Goal: Transaction & Acquisition: Purchase product/service

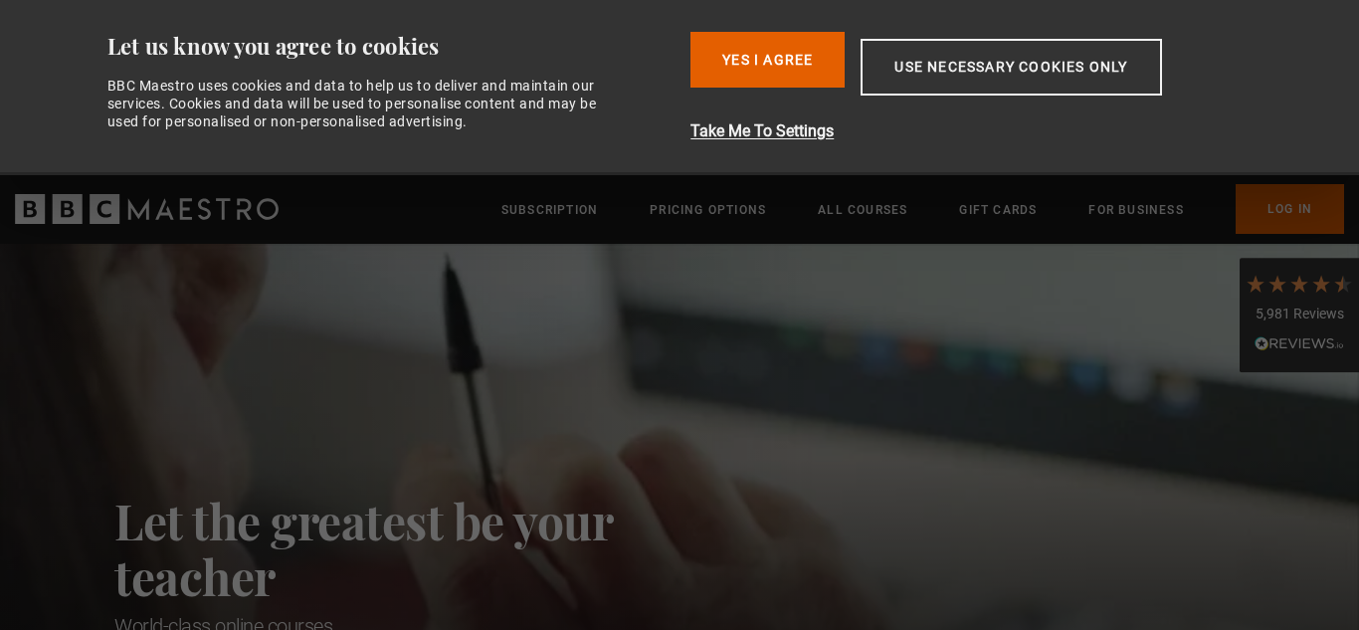
click at [756, 57] on button "Yes I Agree" at bounding box center [767, 60] width 154 height 56
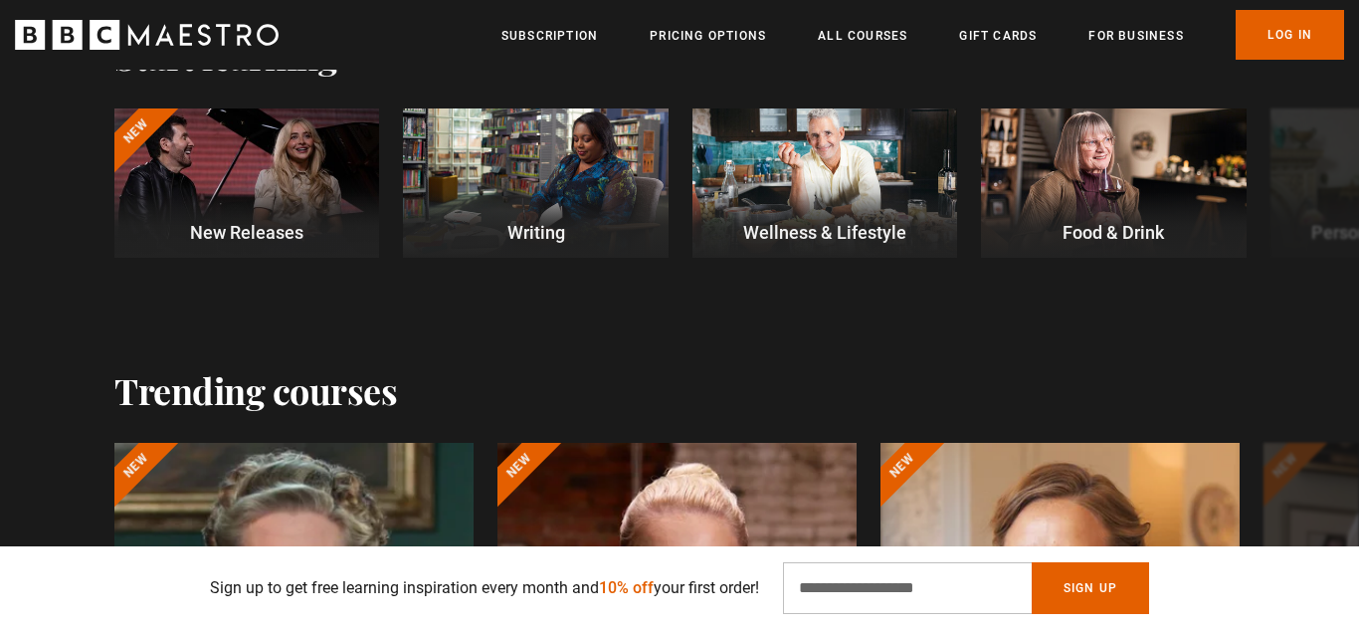
scroll to position [649, 0]
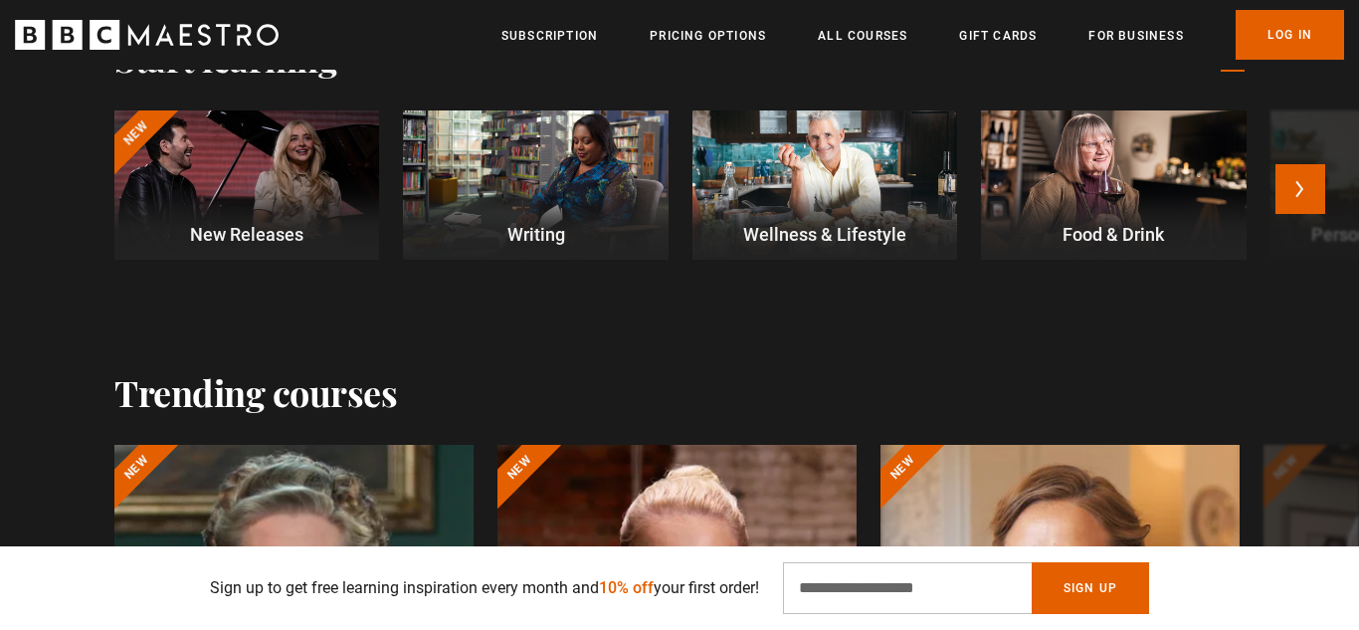
click at [270, 183] on div at bounding box center [246, 184] width 265 height 149
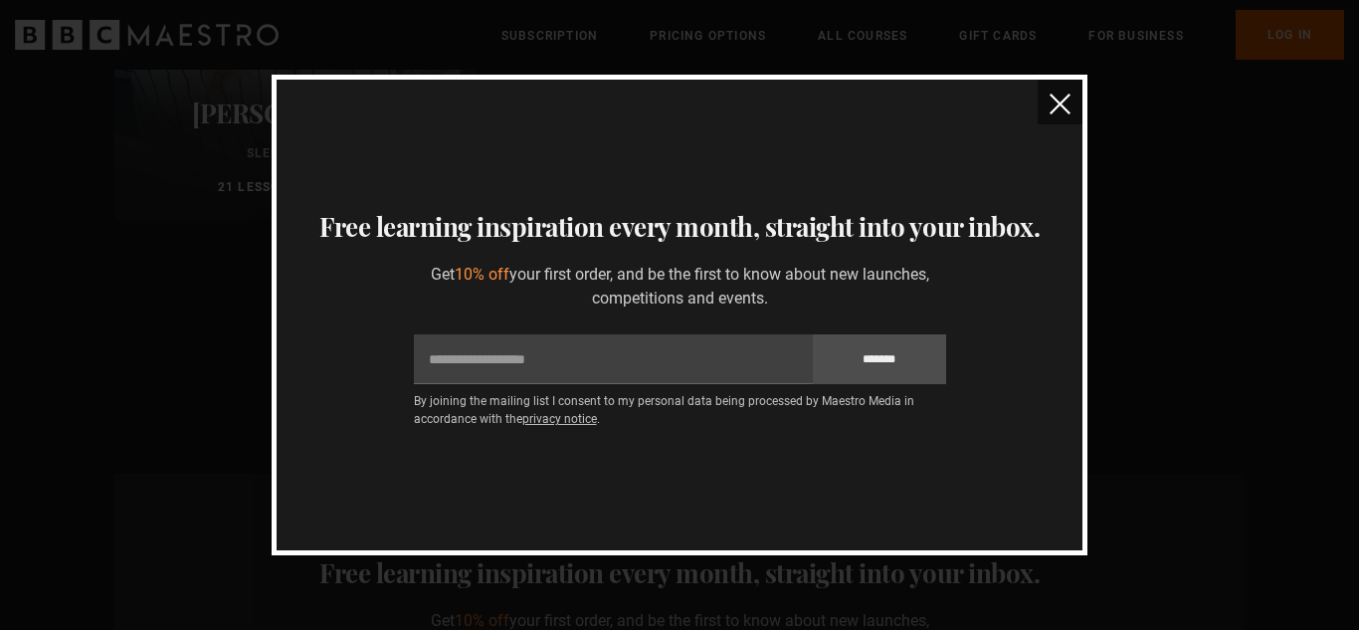
scroll to position [2072, 0]
click at [1054, 102] on img "close" at bounding box center [1060, 104] width 21 height 21
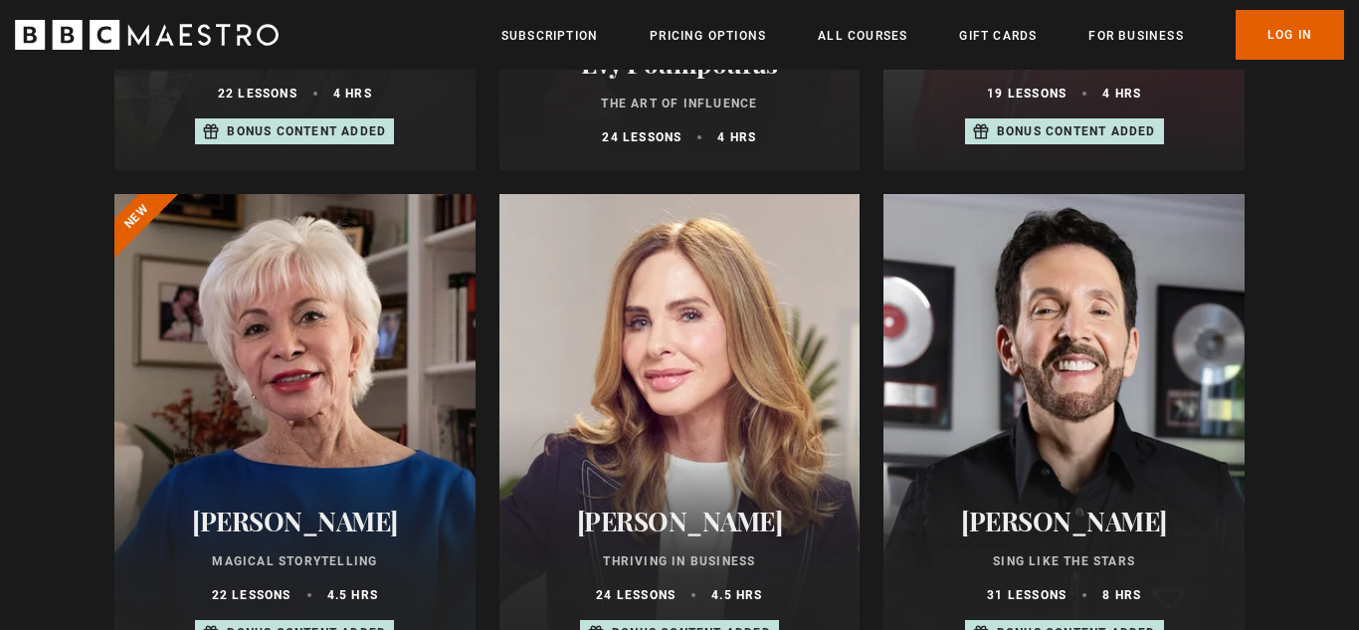
scroll to position [0, 0]
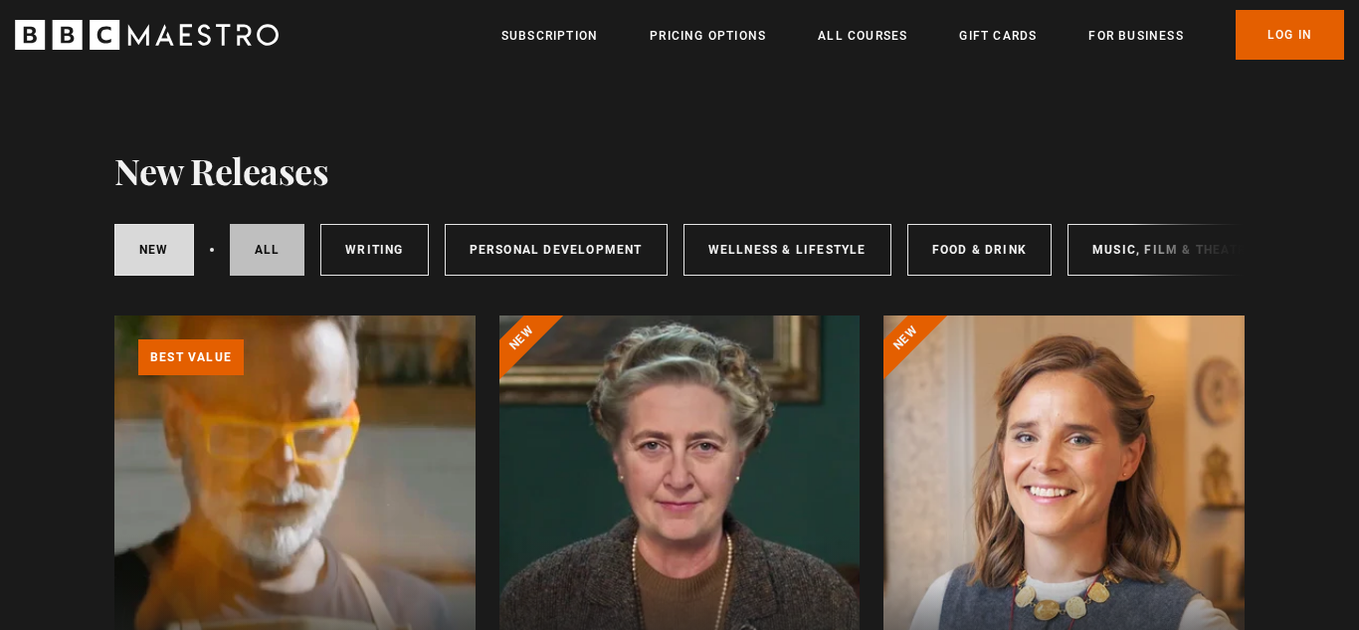
click at [279, 230] on link "All courses" at bounding box center [268, 250] width 76 height 52
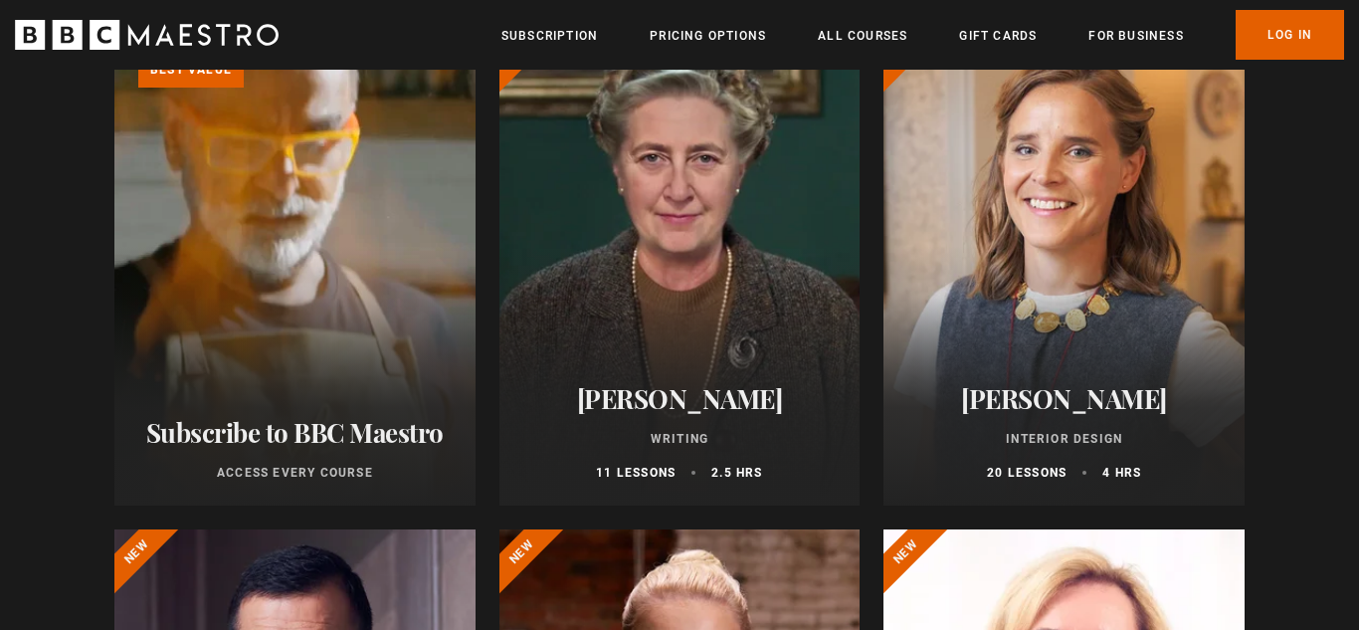
scroll to position [302, 0]
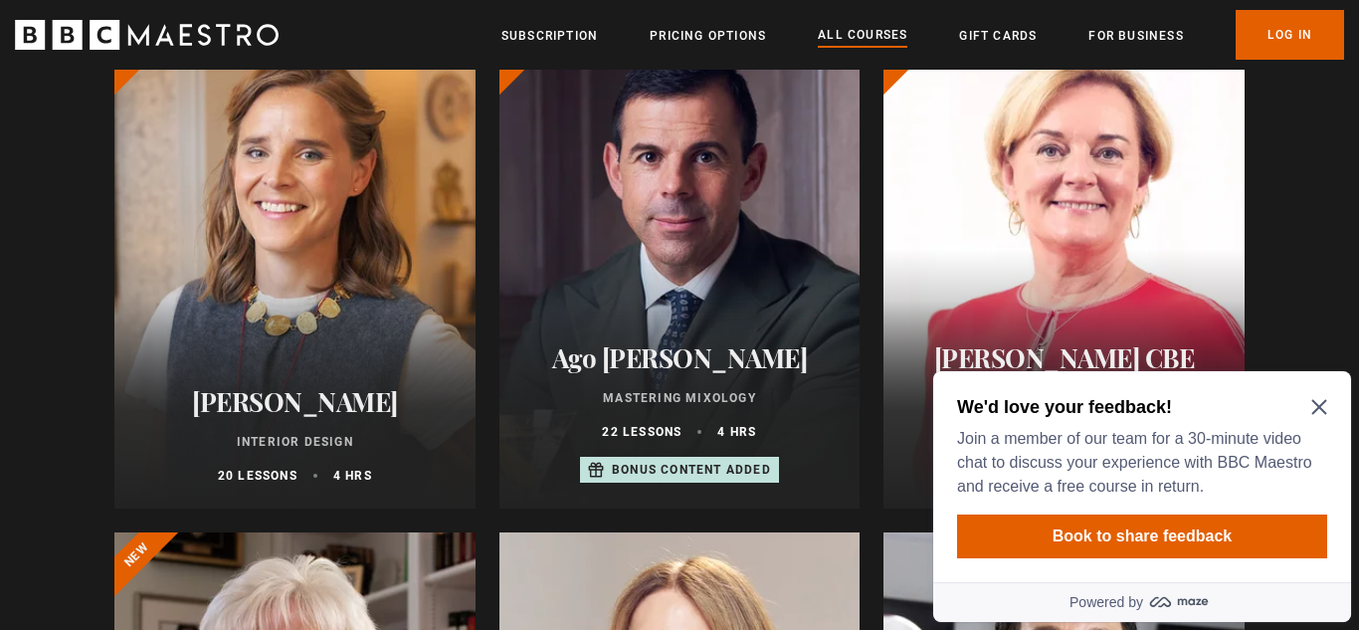
scroll to position [817, 0]
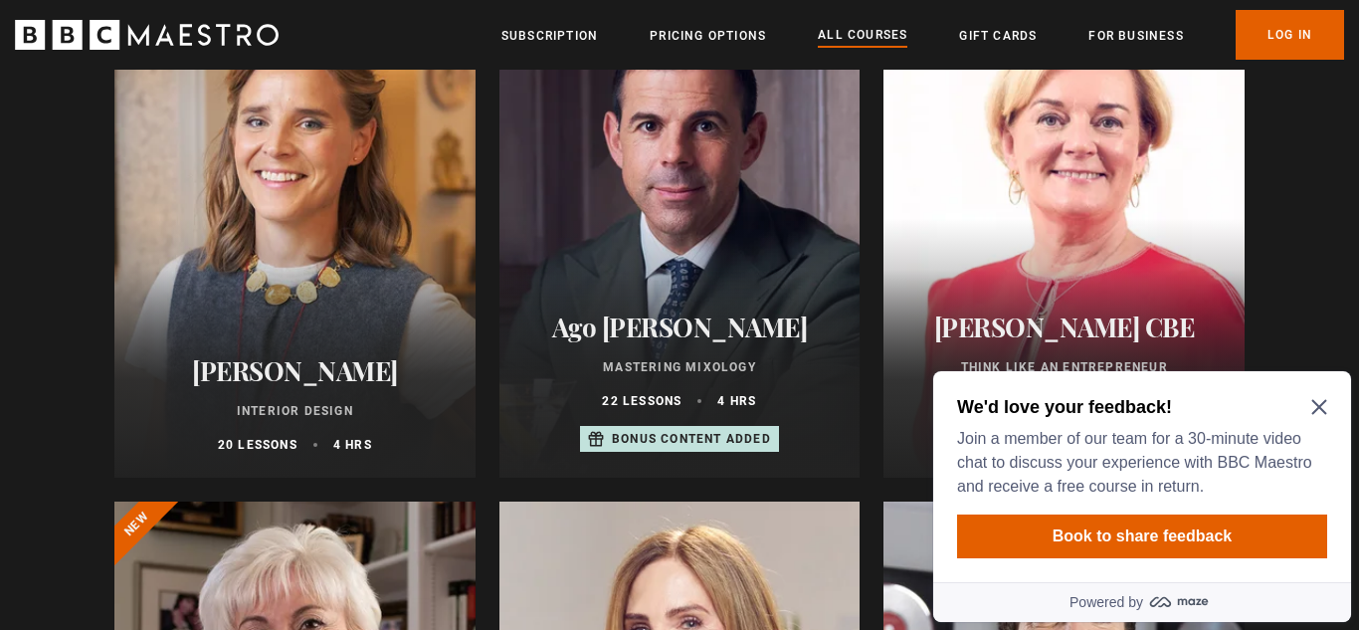
click at [1325, 403] on icon "Close Maze Prompt" at bounding box center [1319, 407] width 16 height 16
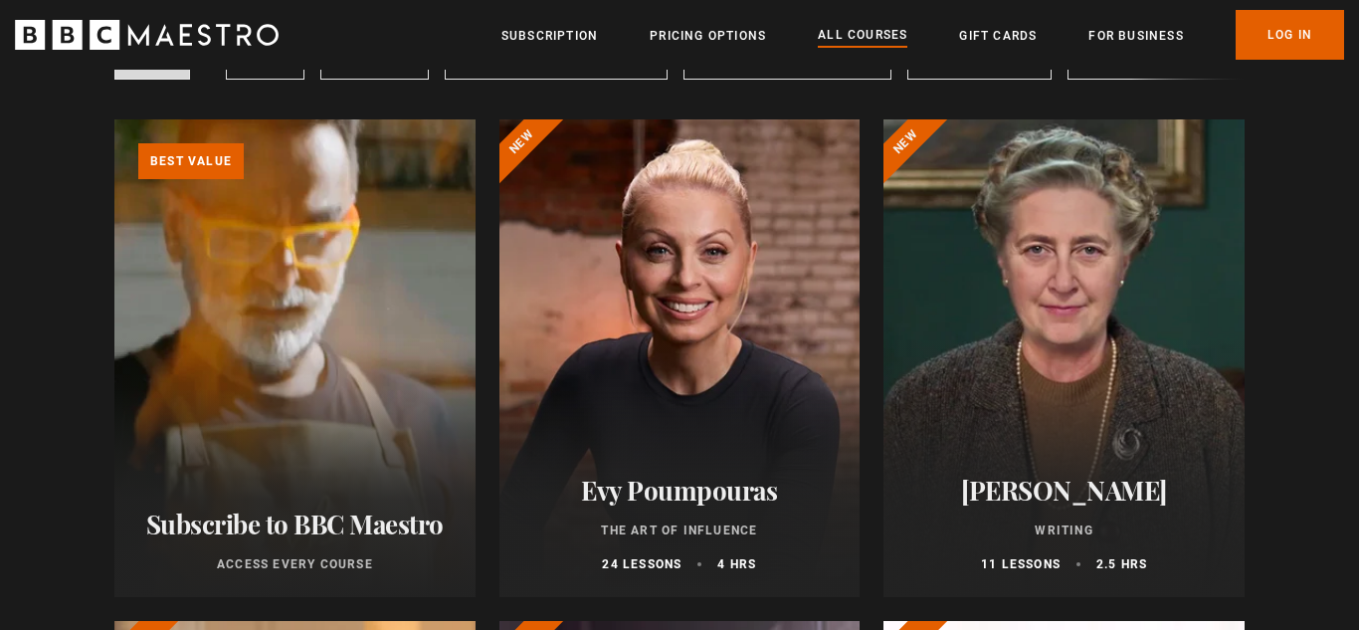
scroll to position [0, 0]
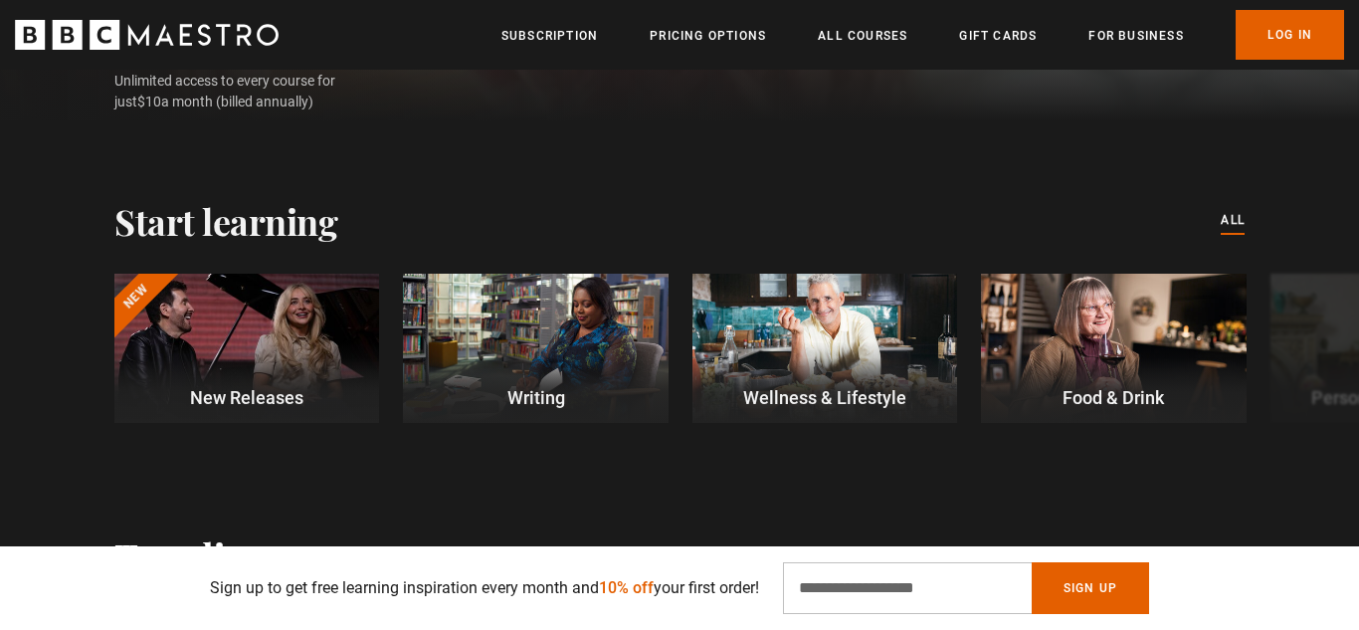
scroll to position [485, 0]
click at [554, 32] on link "Subscription" at bounding box center [549, 36] width 97 height 20
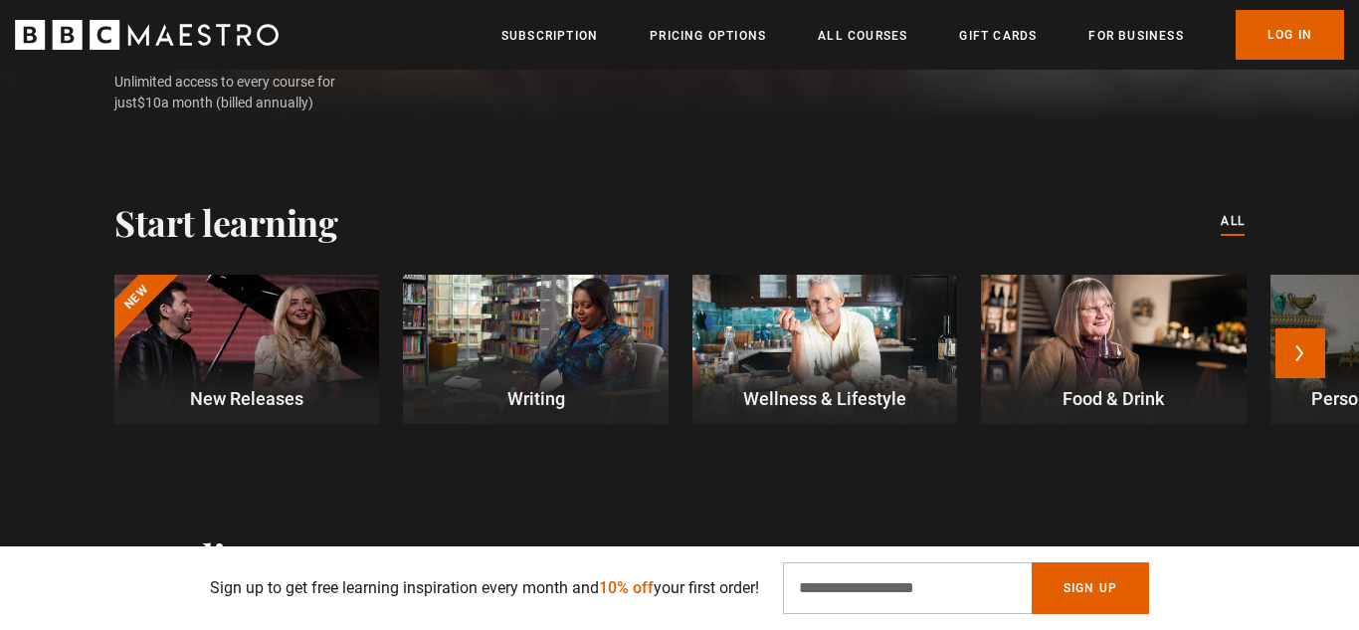
click at [319, 301] on div at bounding box center [246, 349] width 265 height 149
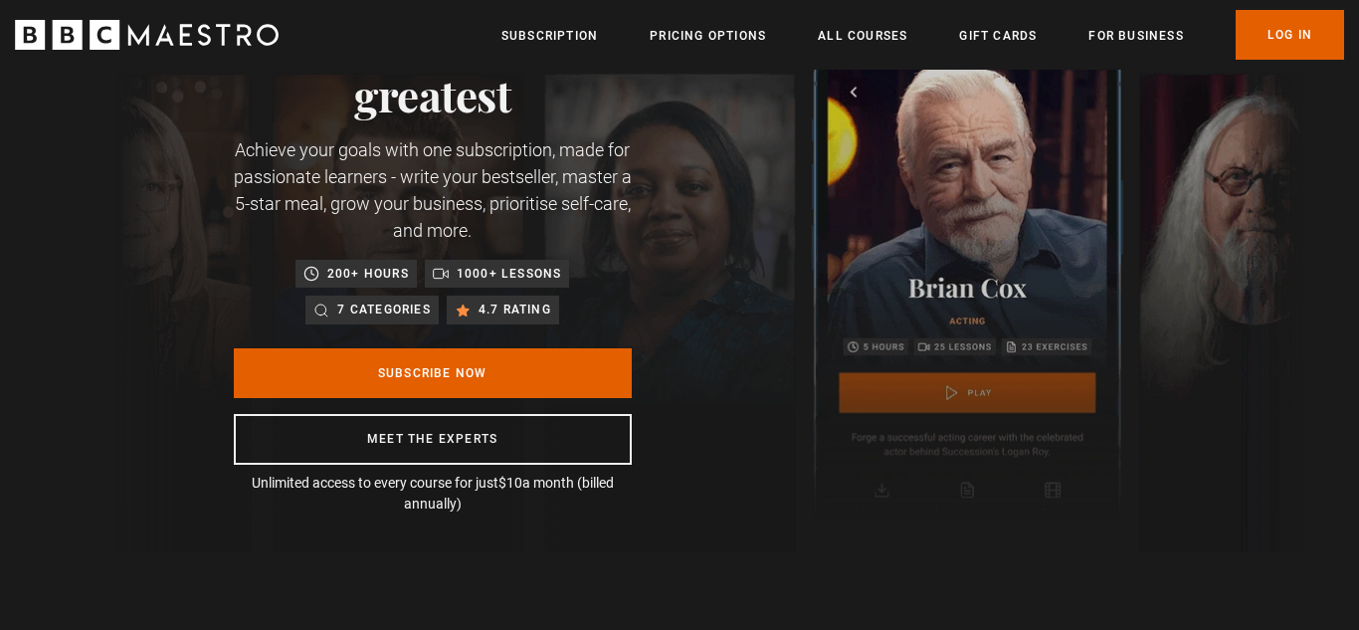
scroll to position [130, 0]
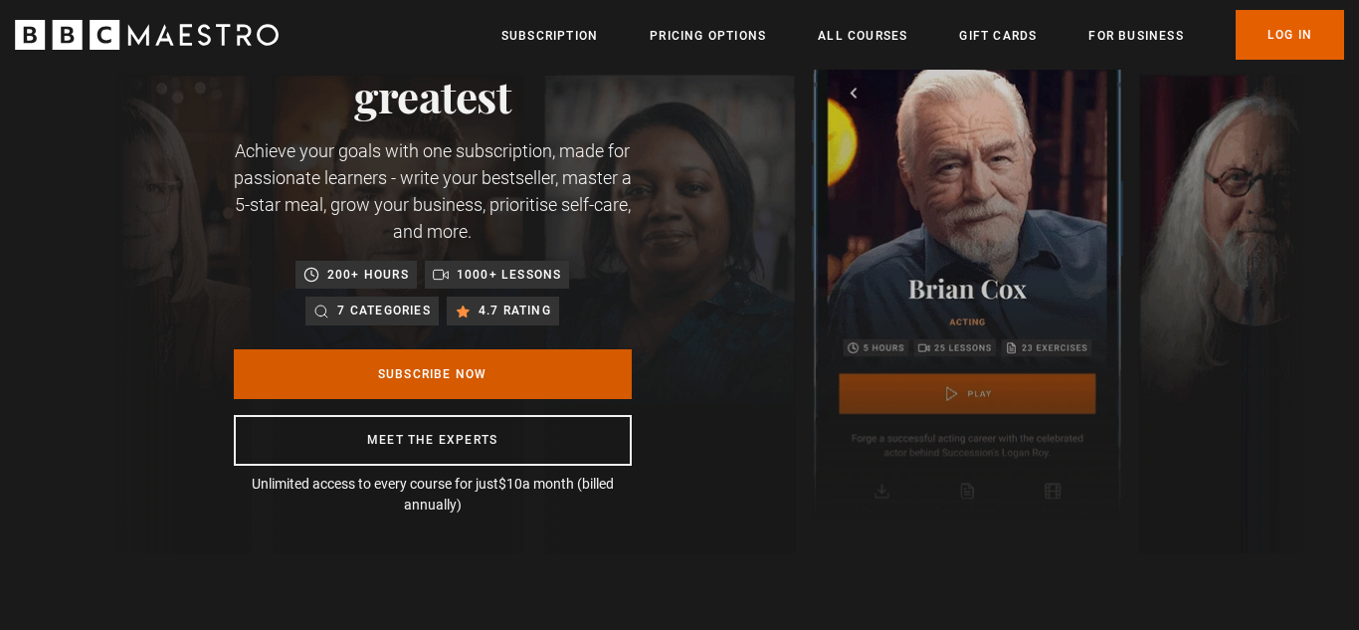
click at [542, 372] on link "Subscribe Now" at bounding box center [433, 374] width 398 height 50
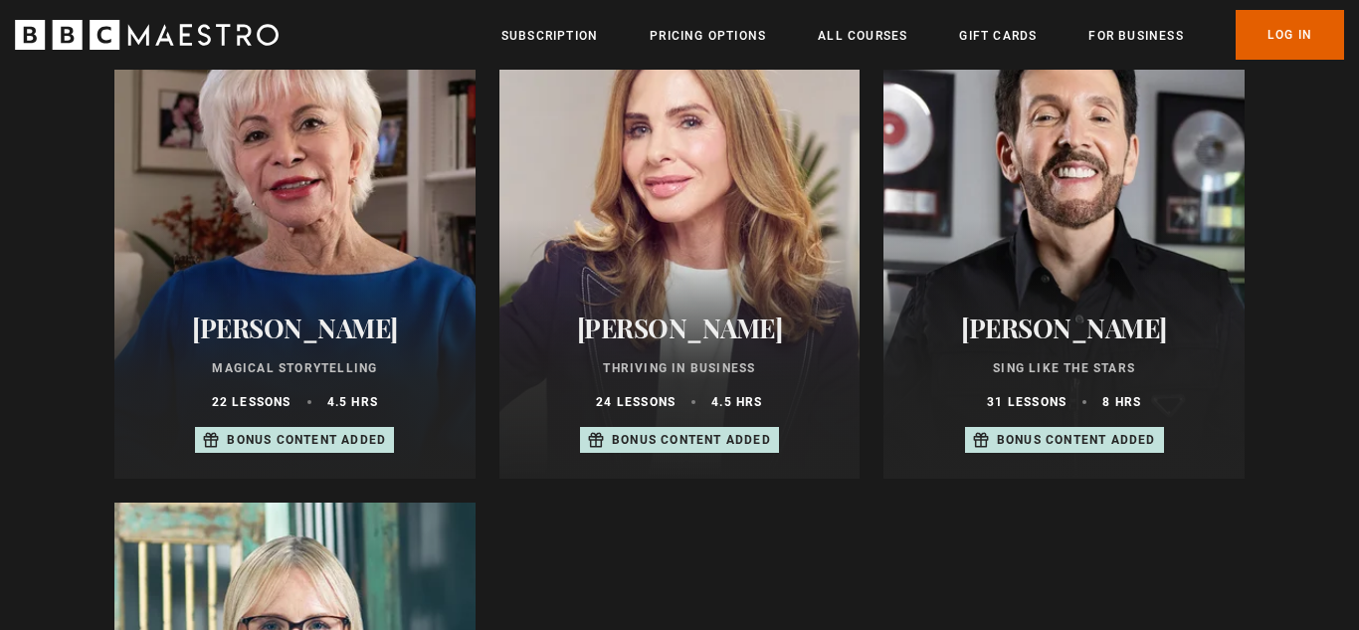
scroll to position [1318, 0]
click at [961, 233] on div at bounding box center [1064, 239] width 361 height 478
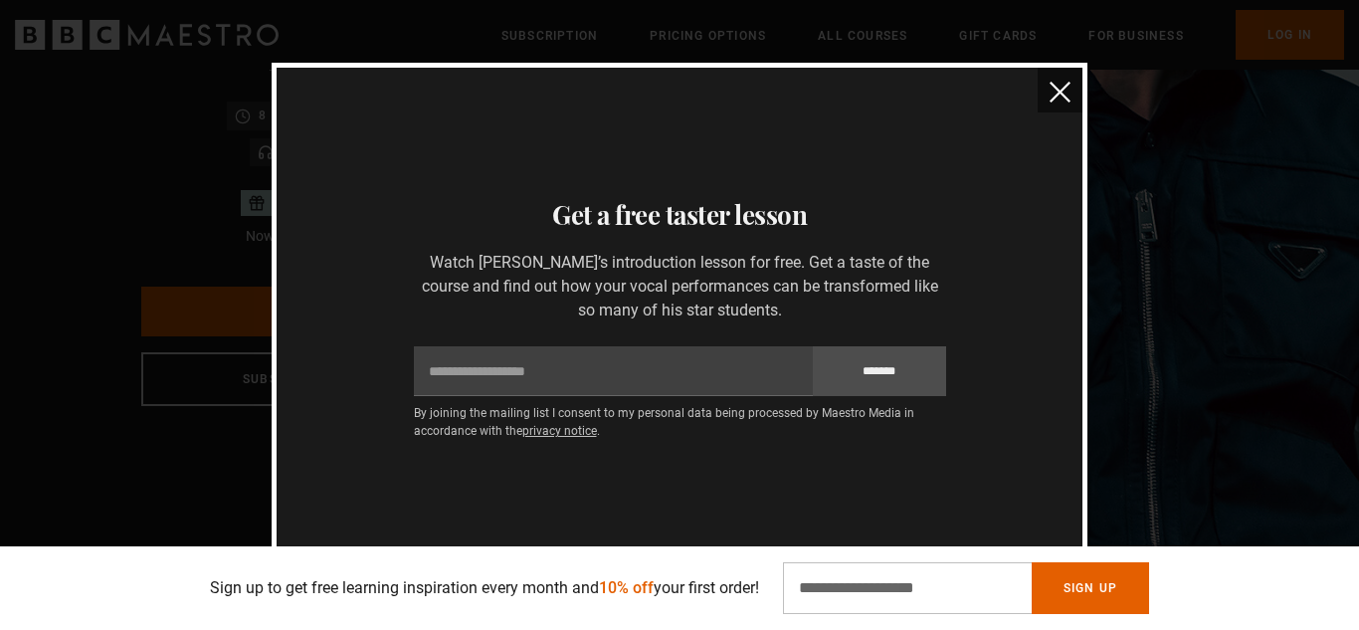
scroll to position [202, 0]
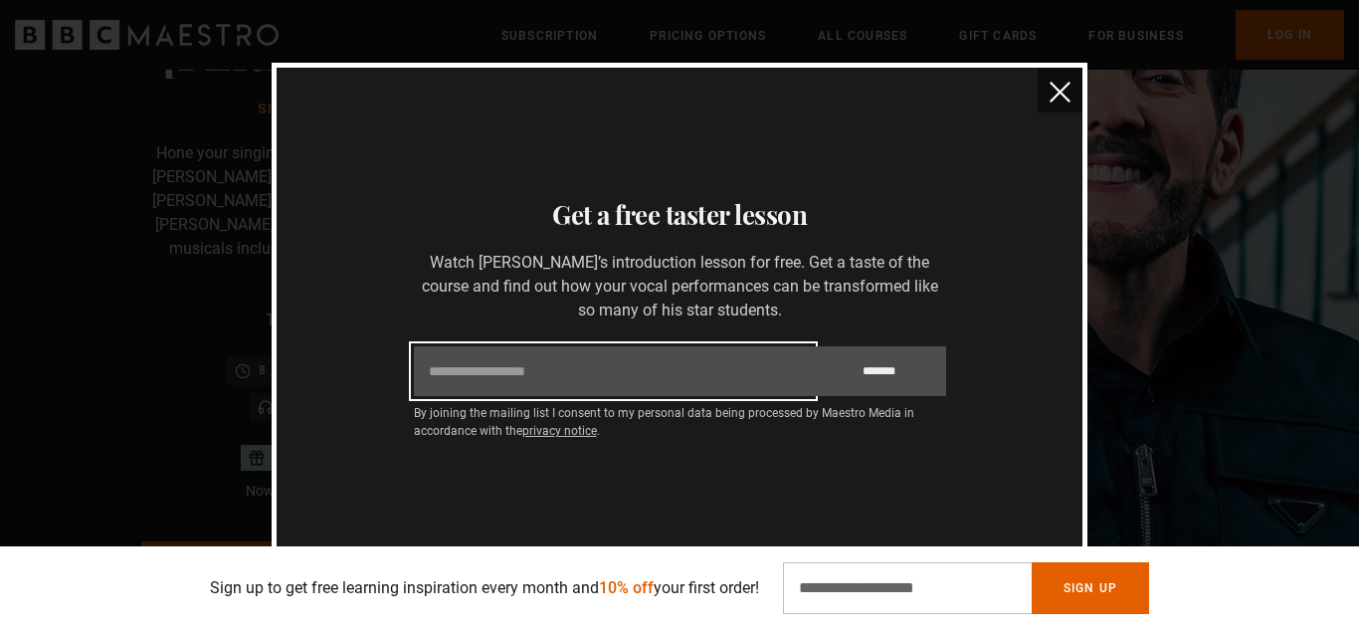
click at [645, 378] on input "Email" at bounding box center [613, 371] width 399 height 50
type input "**********"
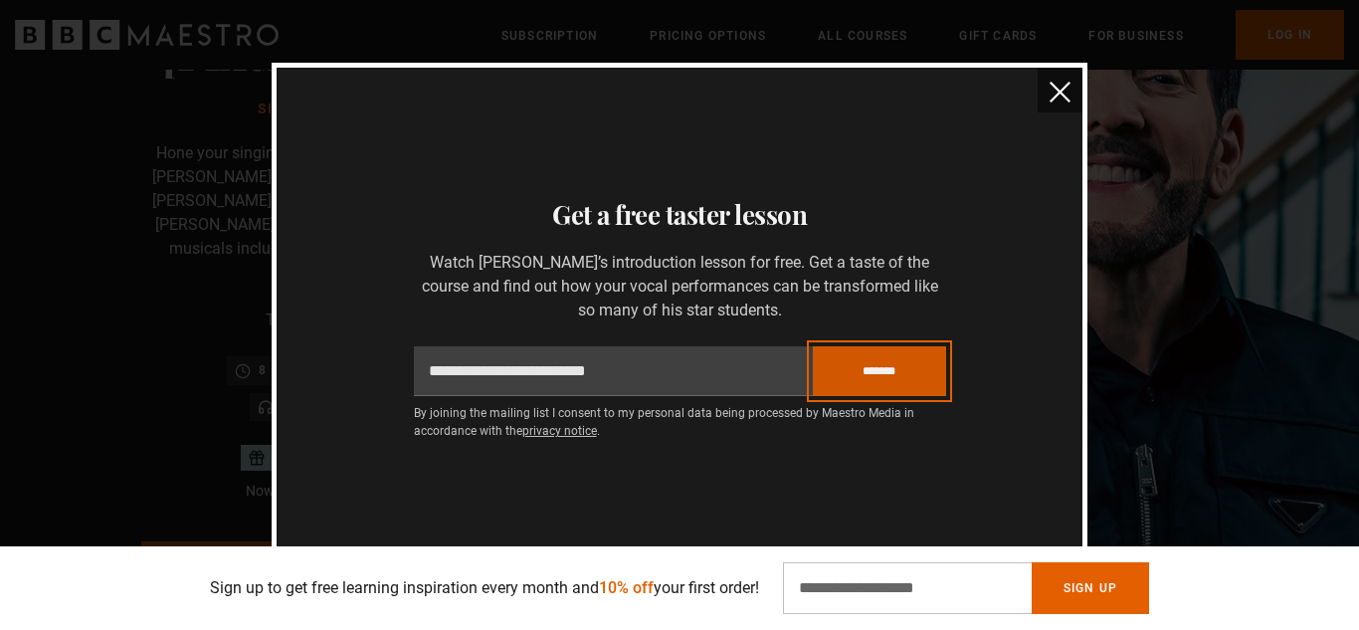
click at [848, 377] on input "*******" at bounding box center [879, 371] width 133 height 50
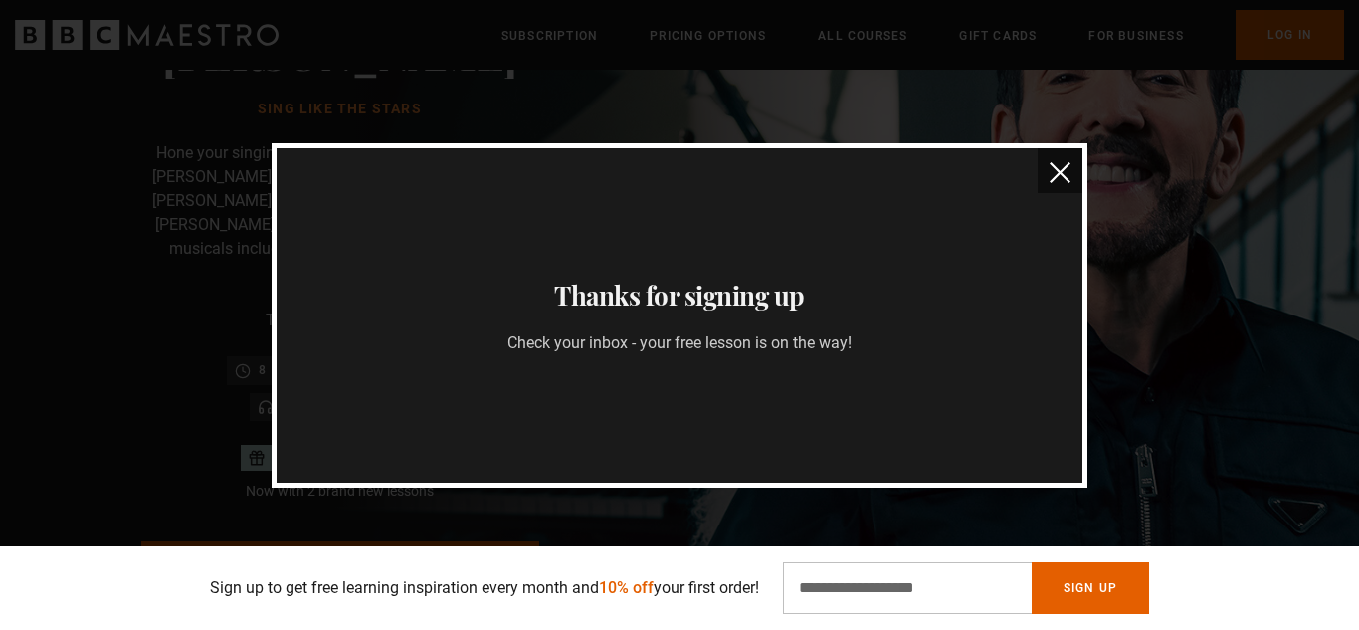
scroll to position [0, 261]
click at [1062, 174] on img "close" at bounding box center [1060, 172] width 21 height 21
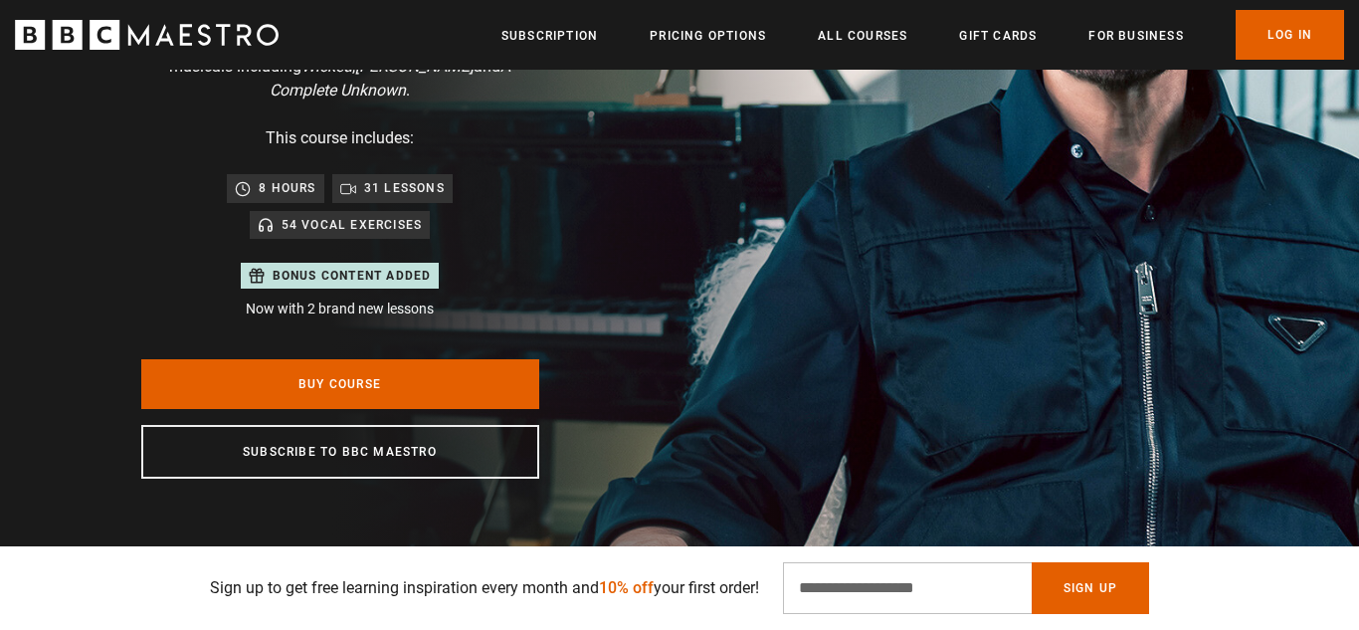
scroll to position [408, 0]
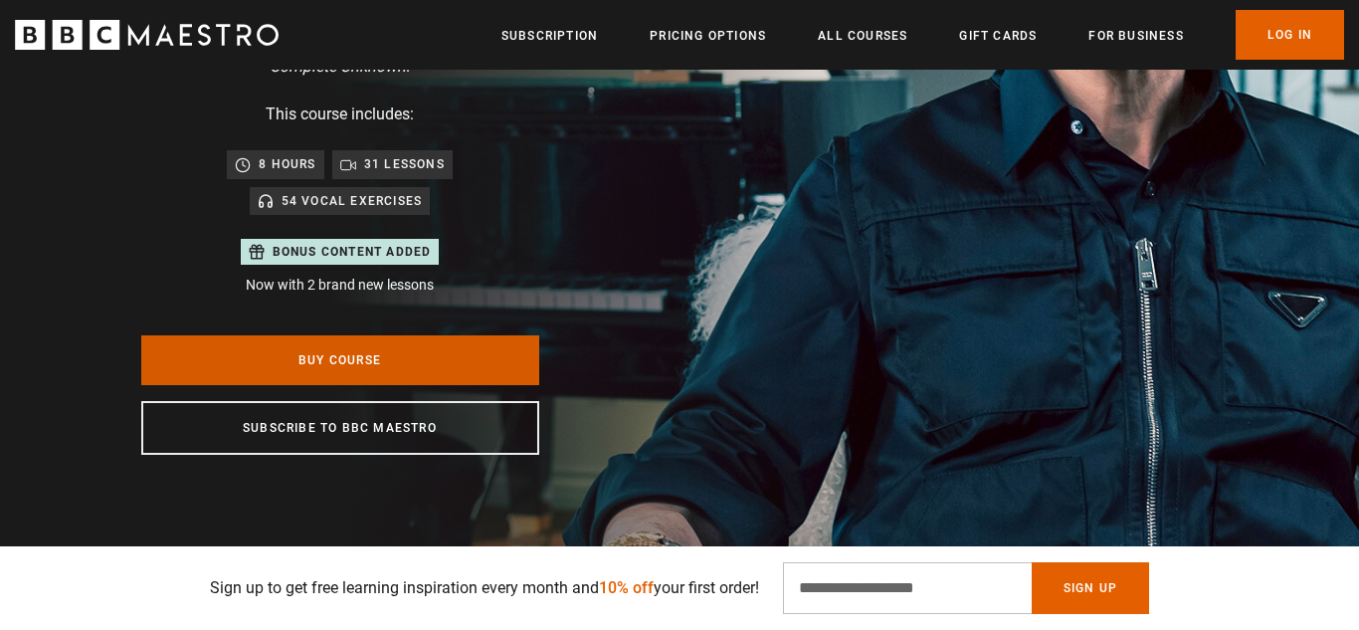
click at [397, 338] on link "Buy Course" at bounding box center [340, 360] width 398 height 50
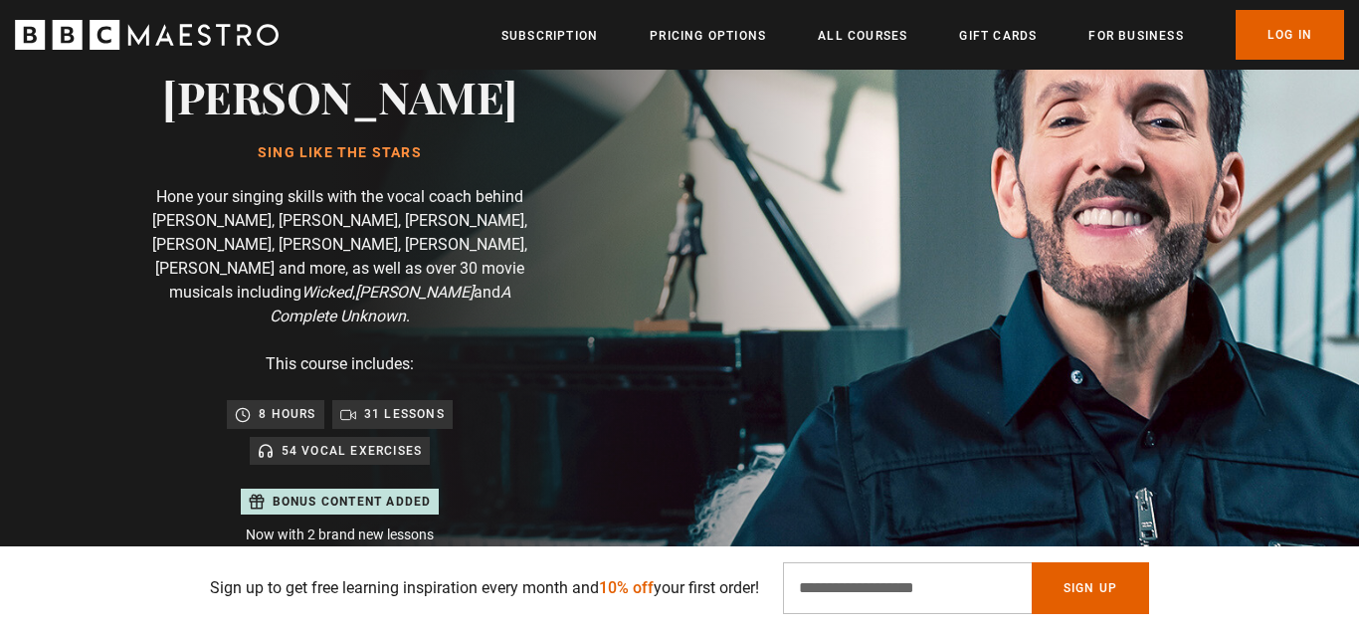
scroll to position [152, 0]
